Goal: Communication & Community: Ask a question

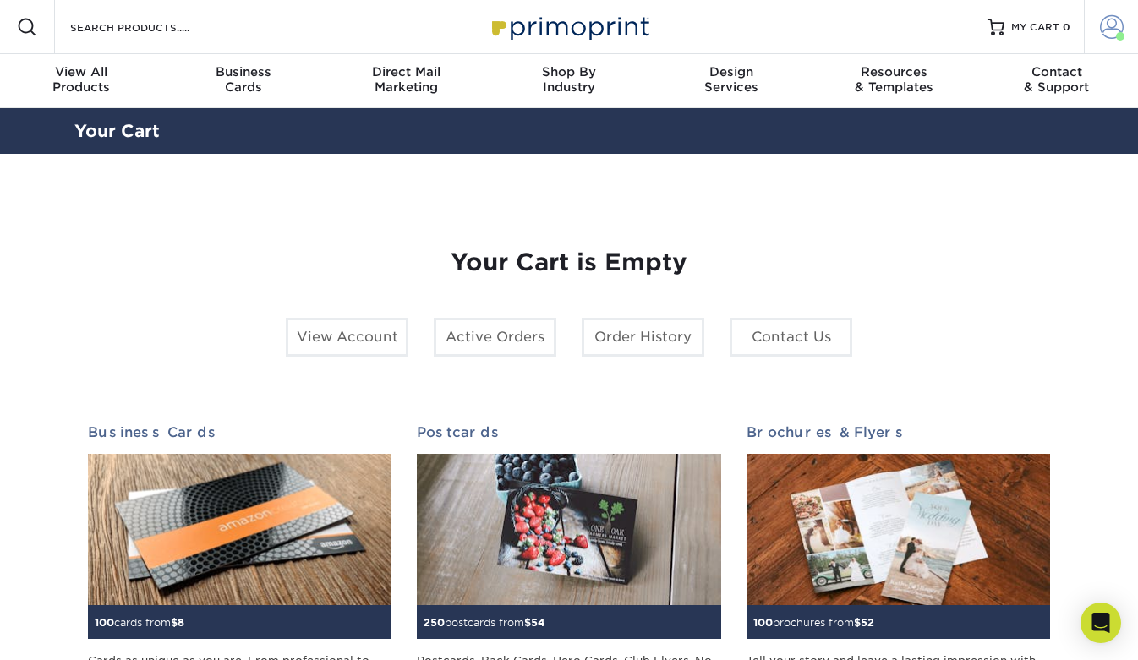
click at [1104, 33] on span at bounding box center [1112, 27] width 24 height 24
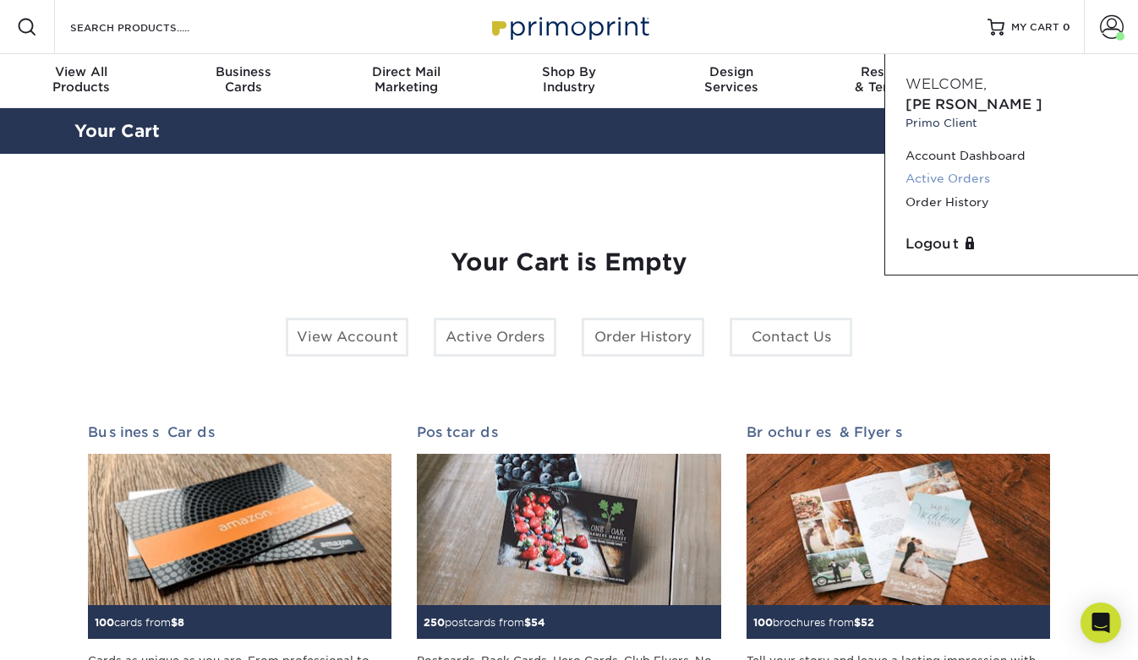
click at [976, 167] on link "Active Orders" at bounding box center [1012, 178] width 212 height 23
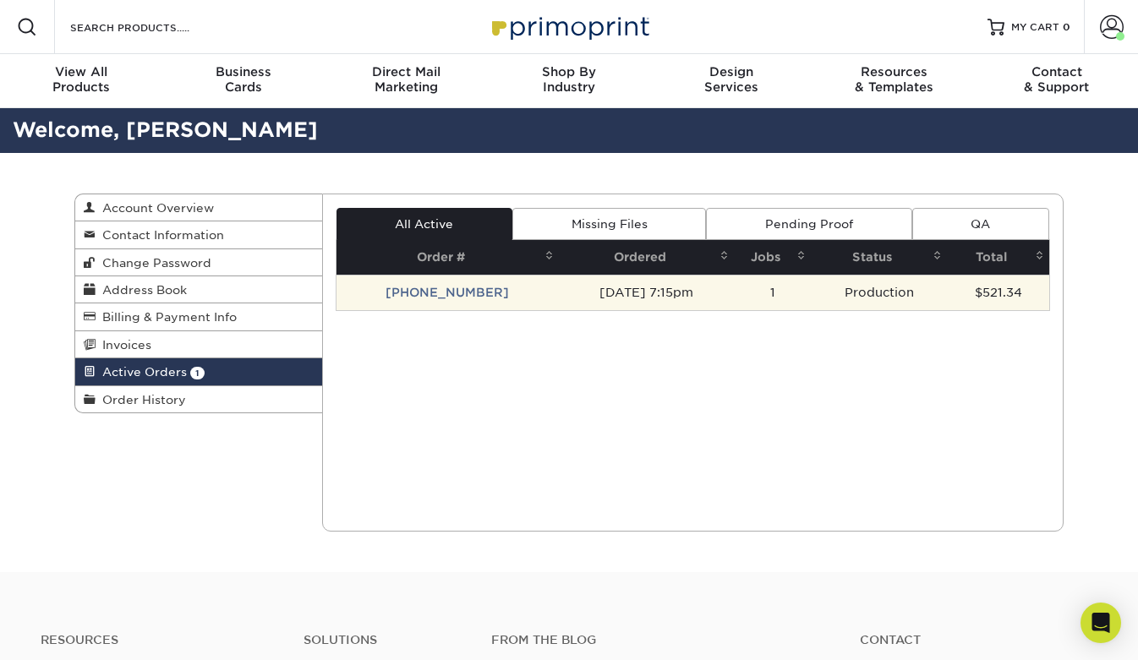
click at [638, 289] on td "[DATE] 7:15pm" at bounding box center [647, 293] width 176 height 36
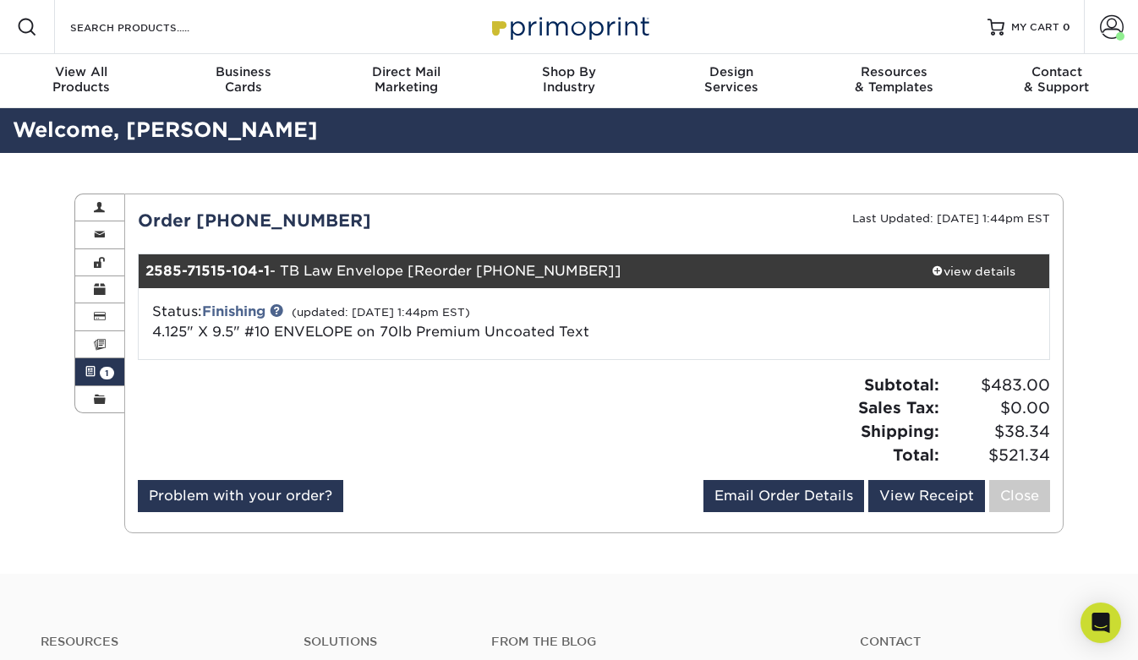
click at [112, 370] on span "1" at bounding box center [107, 373] width 14 height 13
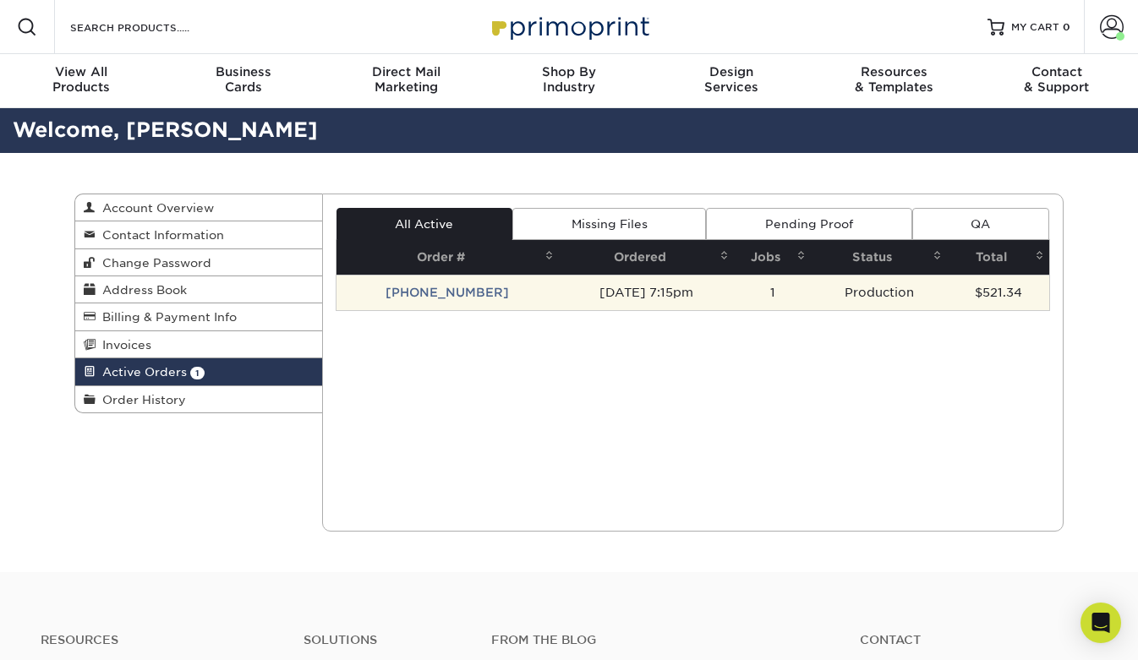
click at [457, 294] on td "[PHONE_NUMBER]" at bounding box center [448, 293] width 222 height 36
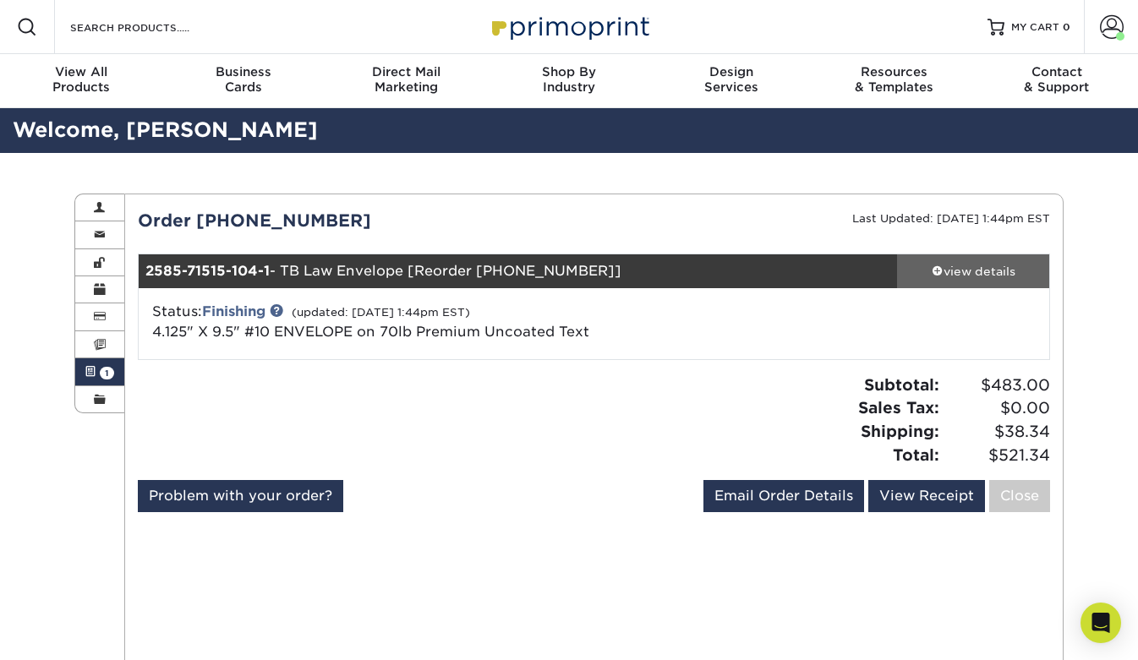
click at [966, 271] on div "view details" at bounding box center [973, 271] width 152 height 17
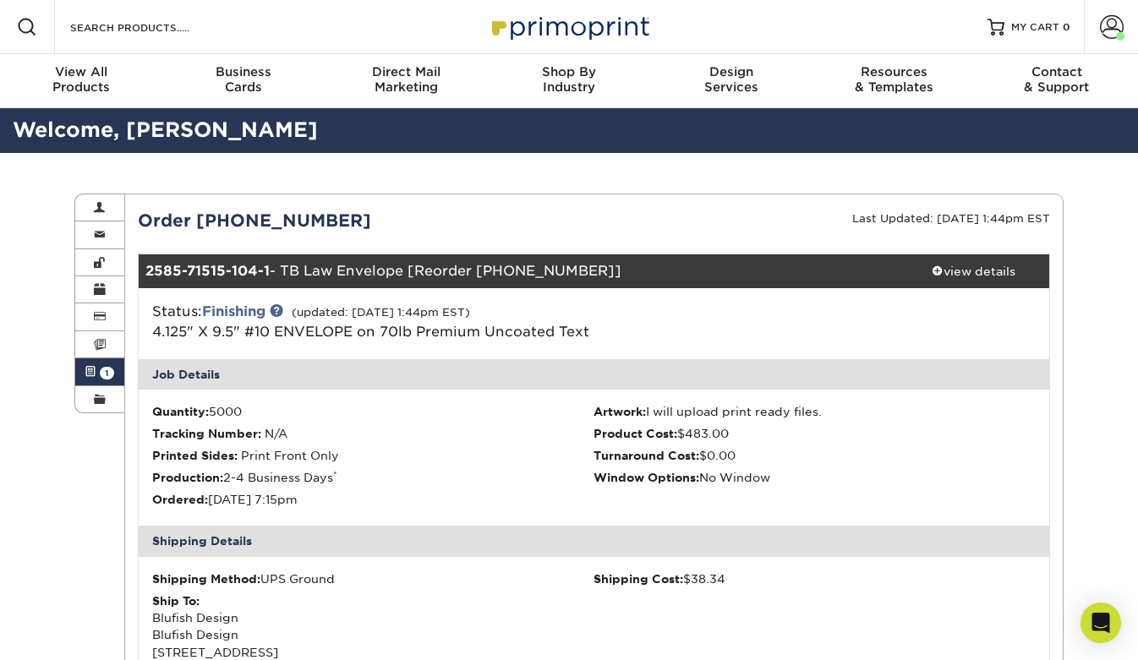
drag, startPoint x: 214, startPoint y: 222, endPoint x: 320, endPoint y: 222, distance: 106.5
click at [323, 222] on div "Order [PHONE_NUMBER]" at bounding box center [359, 220] width 469 height 25
drag, startPoint x: 166, startPoint y: 219, endPoint x: 355, endPoint y: 218, distance: 189.4
click at [355, 218] on div "Order [PHONE_NUMBER]" at bounding box center [359, 220] width 469 height 25
copy div "Order [PHONE_NUMBER]"
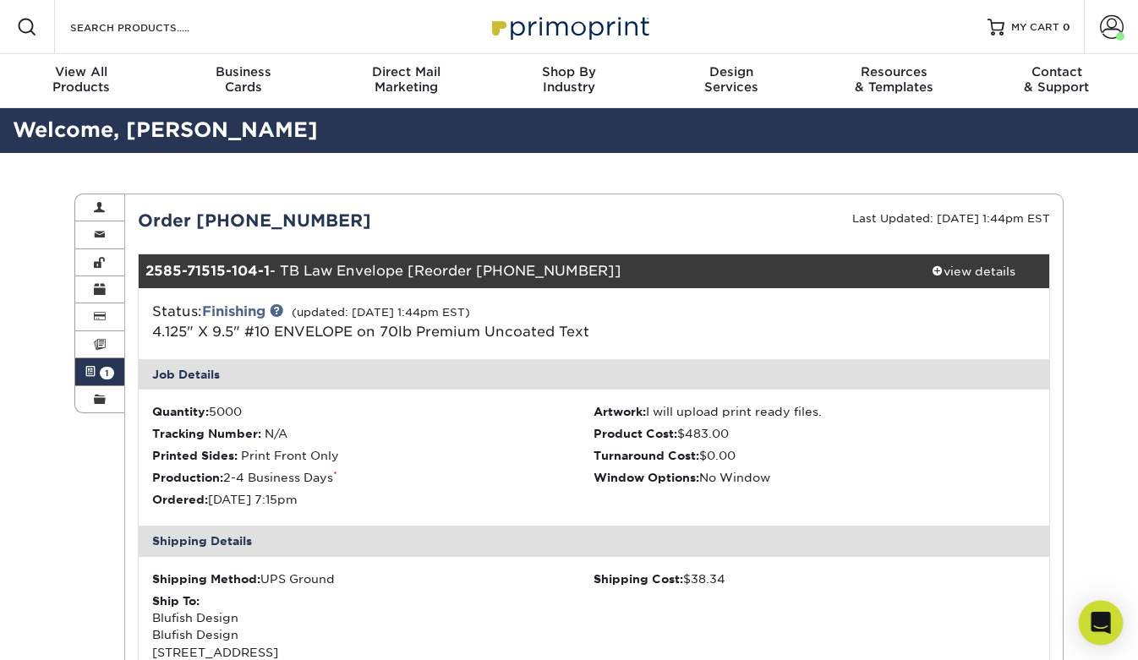
click at [1099, 620] on icon "Open Intercom Messenger" at bounding box center [1100, 623] width 19 height 22
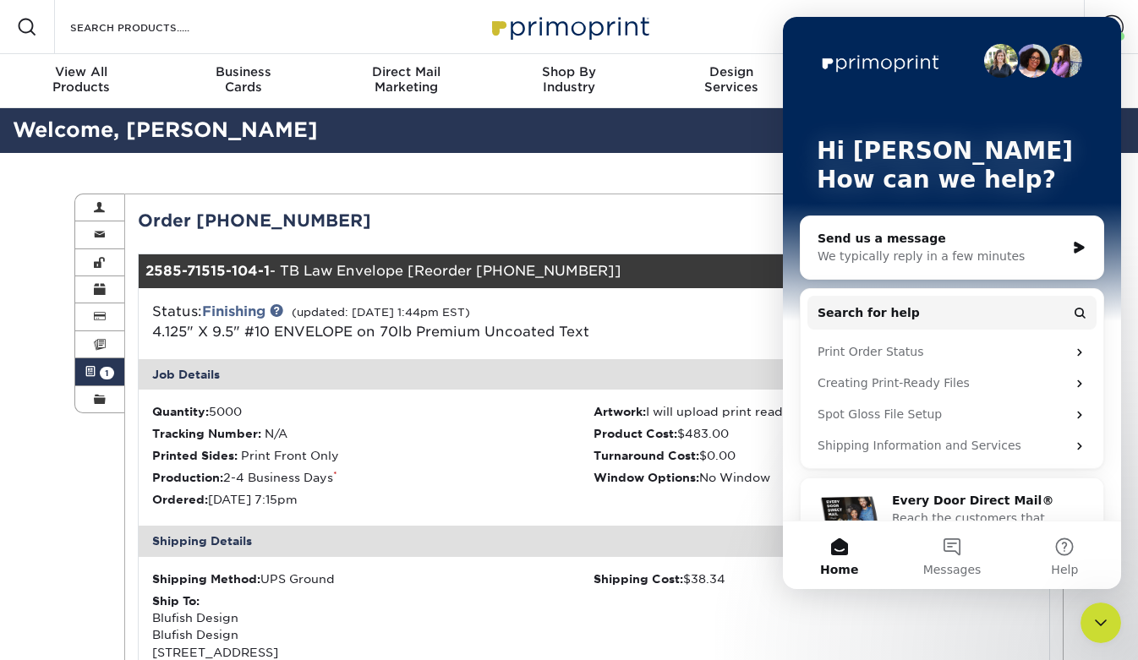
click at [841, 237] on div "Send us a message" at bounding box center [942, 239] width 248 height 18
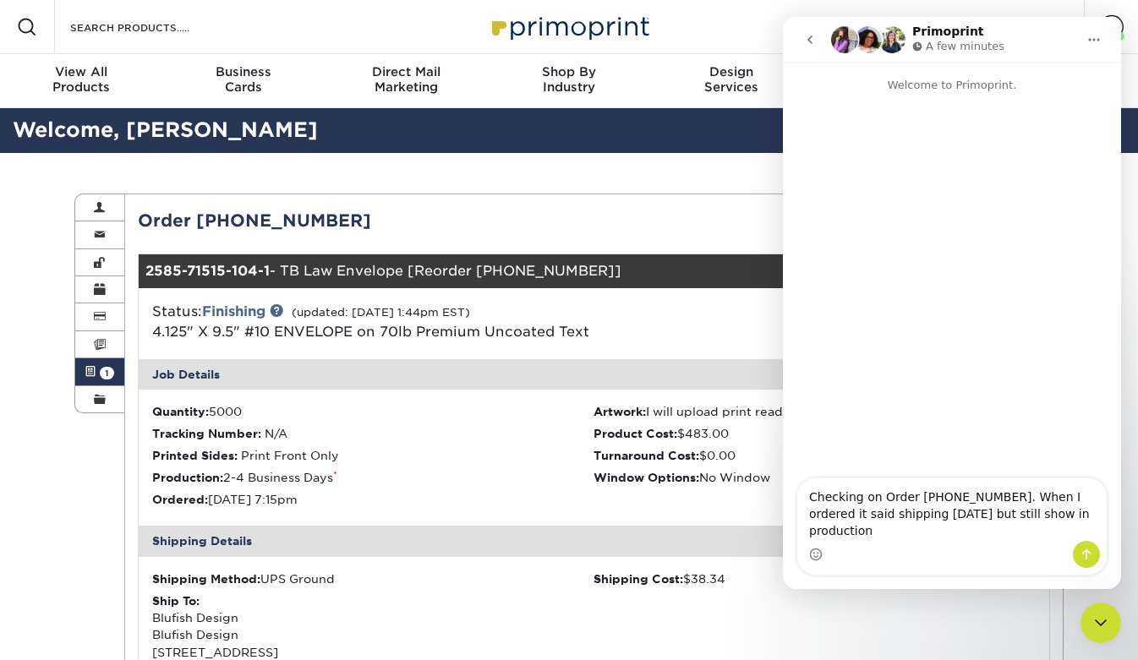
type textarea "Checking on Order [PHONE_NUMBER]. When I ordered it said shipping [DATE] but st…"
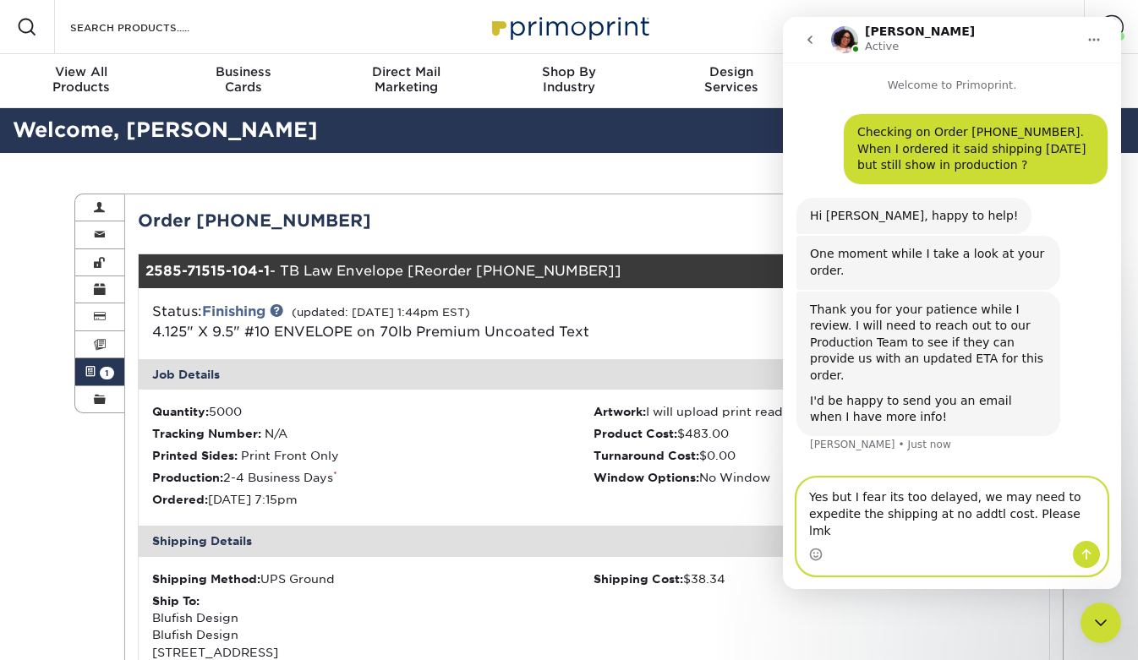
type textarea "Yes but I fear its too delayed, we may need to expedite the shipping at no addt…"
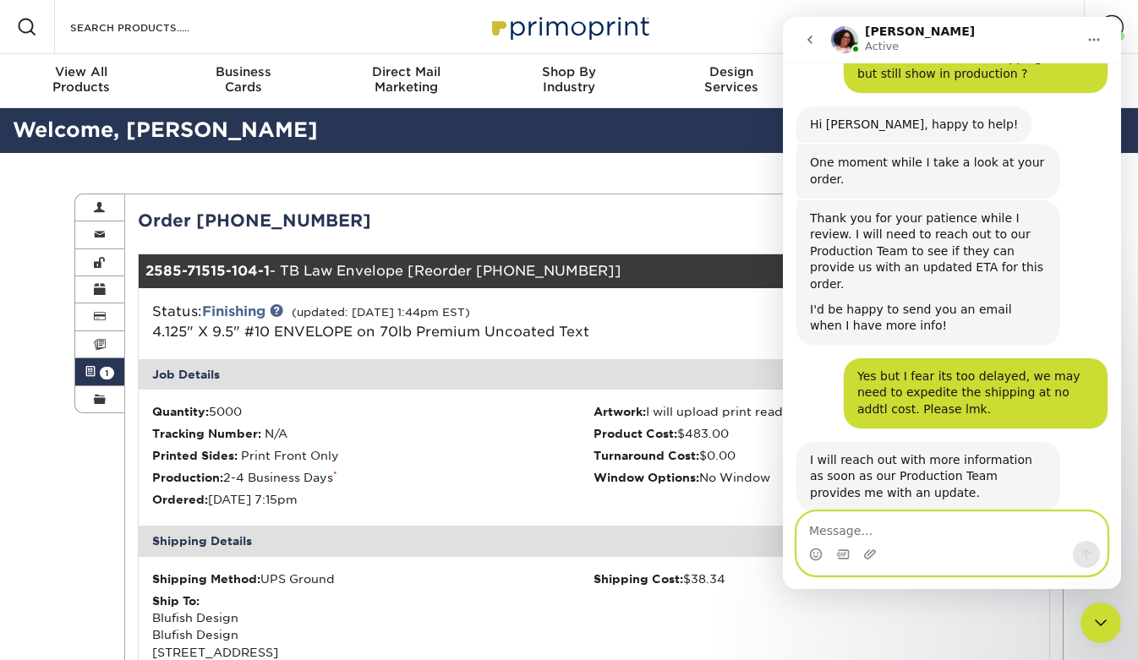
scroll to position [110, 0]
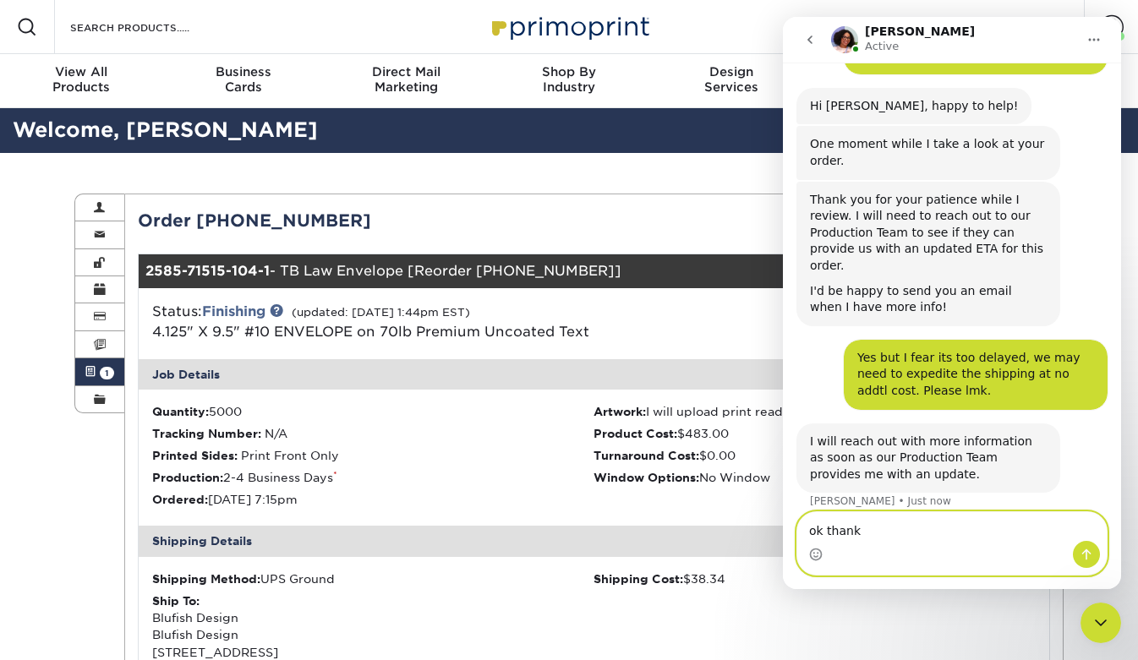
type textarea "ok thanks"
